Goal: Task Accomplishment & Management: Manage account settings

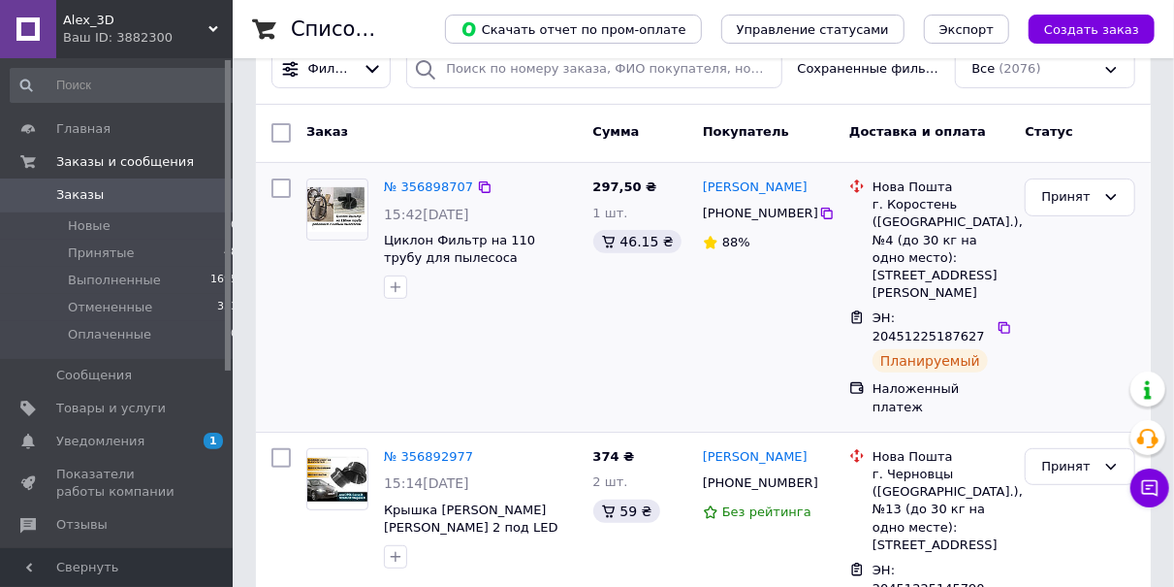
scroll to position [202, 0]
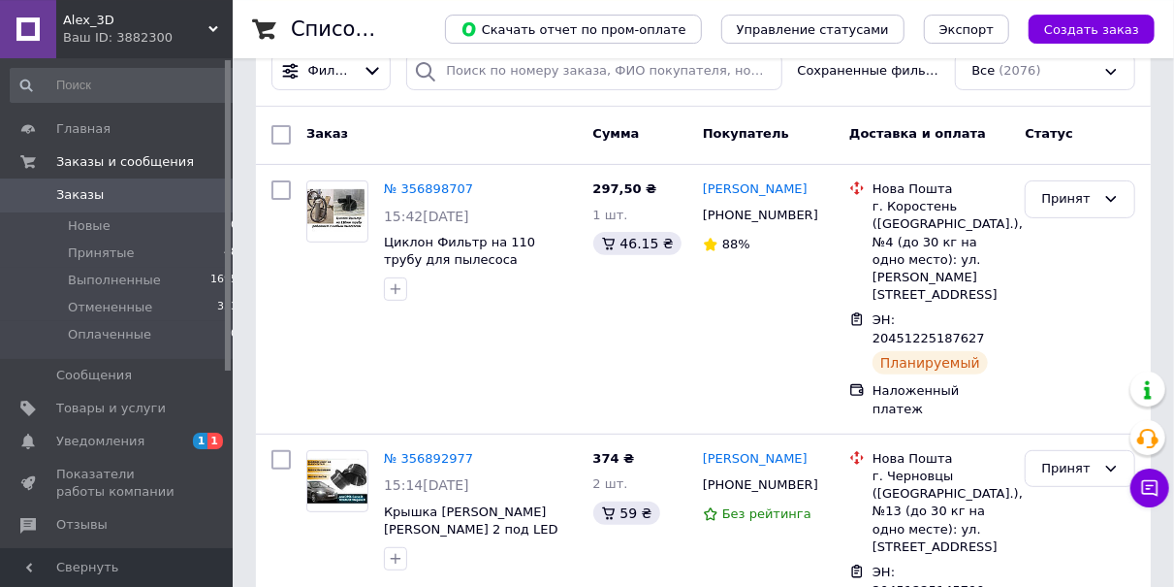
scroll to position [202, 0]
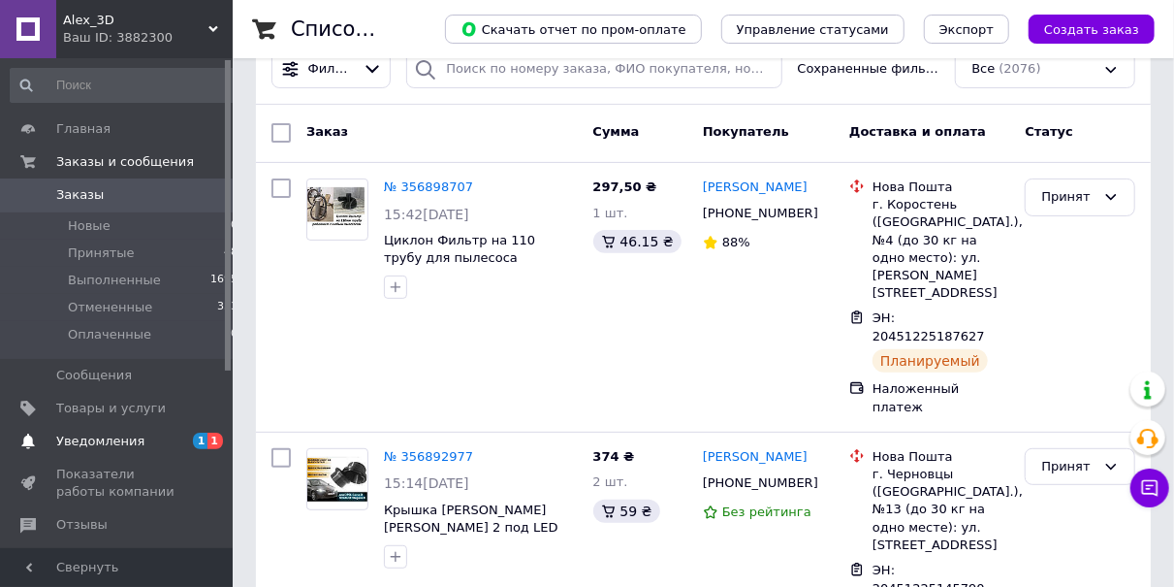
click at [213, 439] on span "1" at bounding box center [215, 440] width 16 height 16
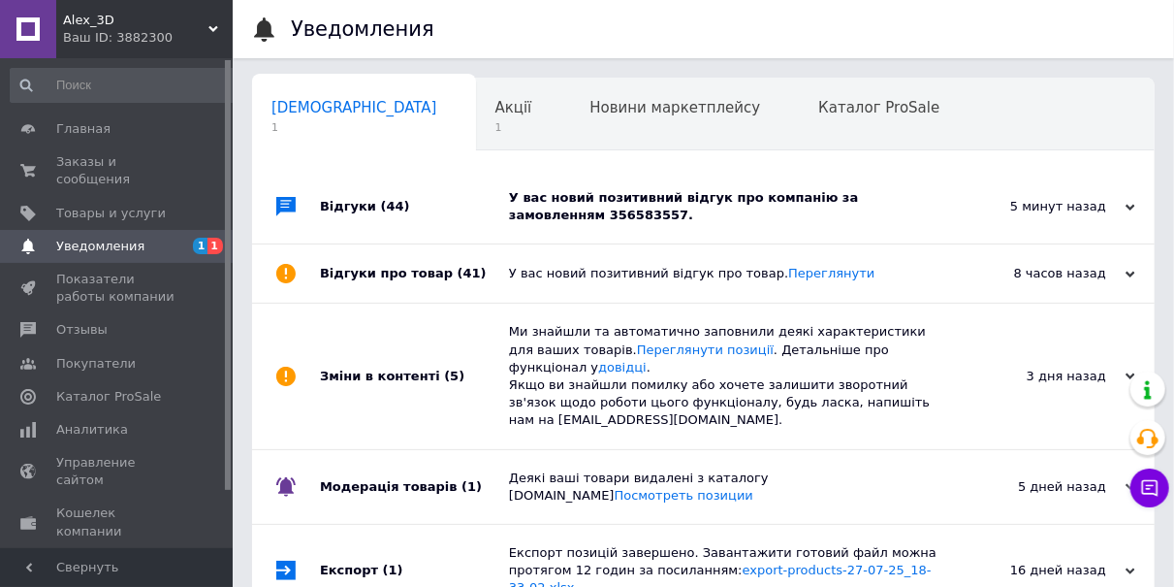
scroll to position [0, 10]
click at [756, 197] on div "У вас новий позитивний відгук про компанію за замовленням 356583557." at bounding box center [725, 206] width 432 height 35
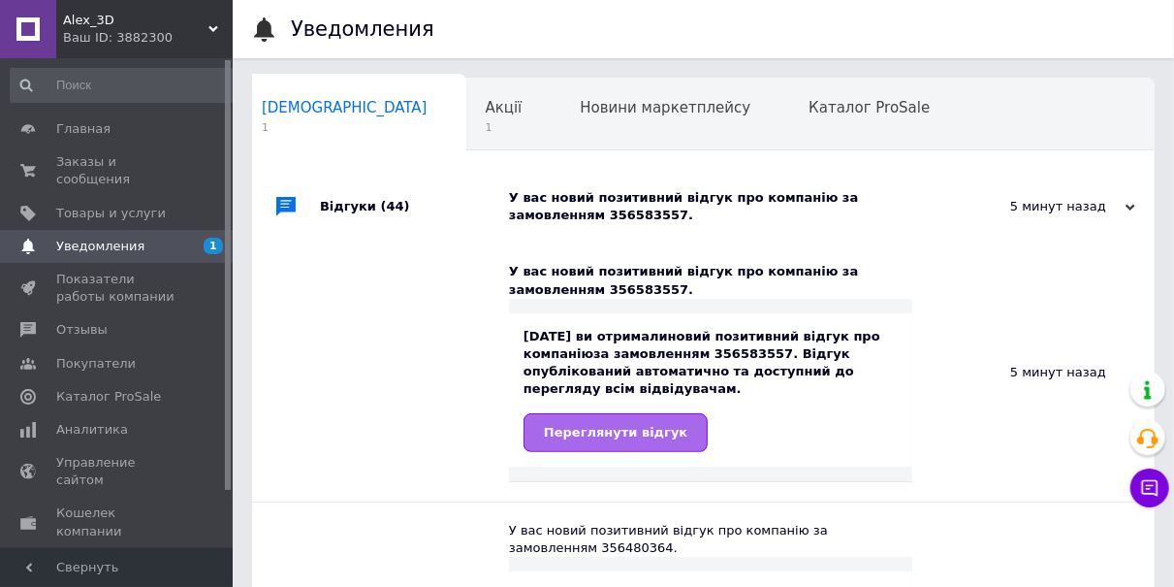
click at [627, 429] on span "Переглянути відгук" at bounding box center [615, 432] width 143 height 15
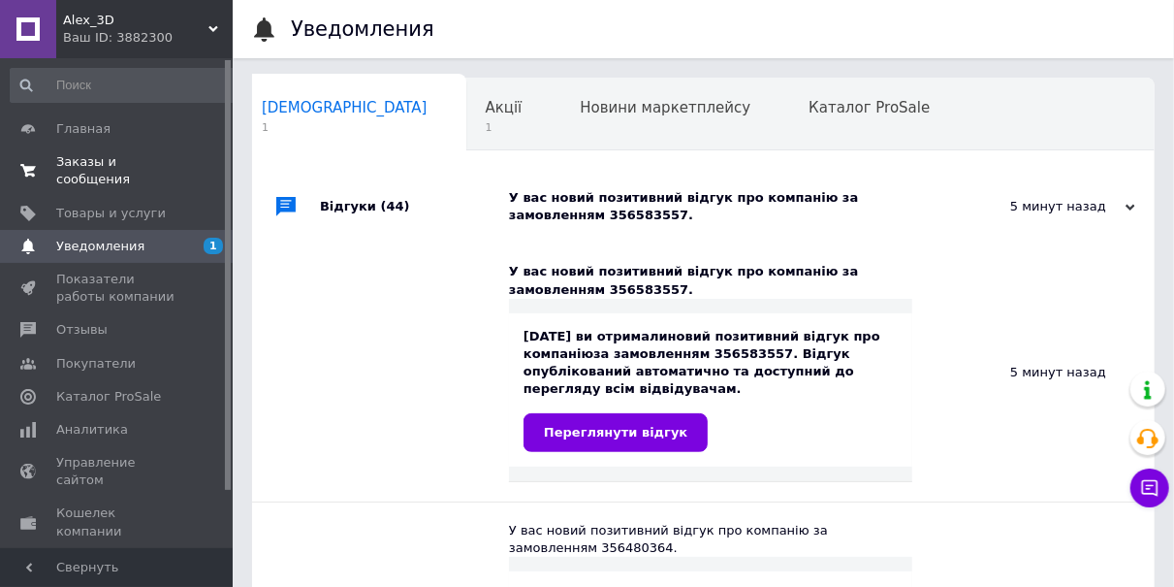
click at [151, 160] on span "Заказы и сообщения" at bounding box center [117, 170] width 123 height 35
